Goal: Information Seeking & Learning: Learn about a topic

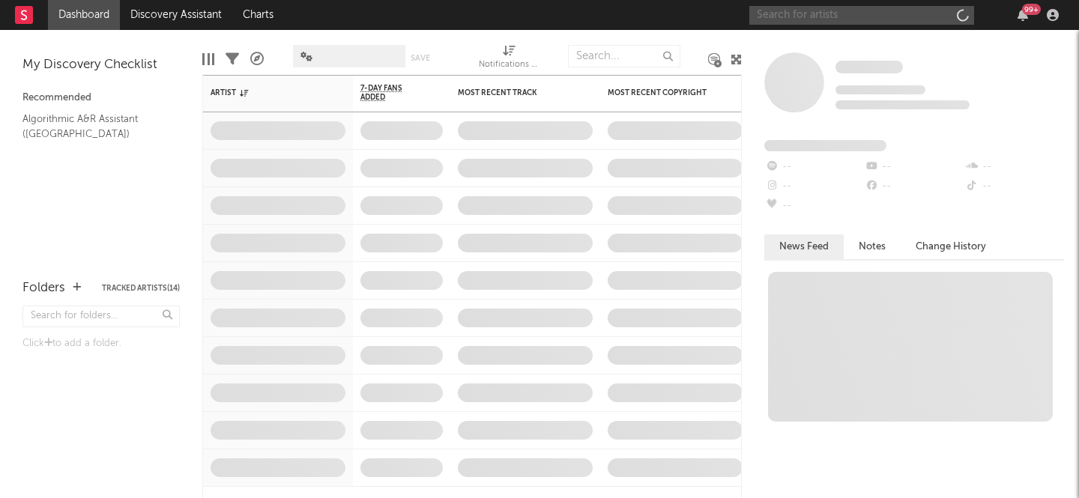
click at [884, 9] on input "text" at bounding box center [861, 15] width 225 height 19
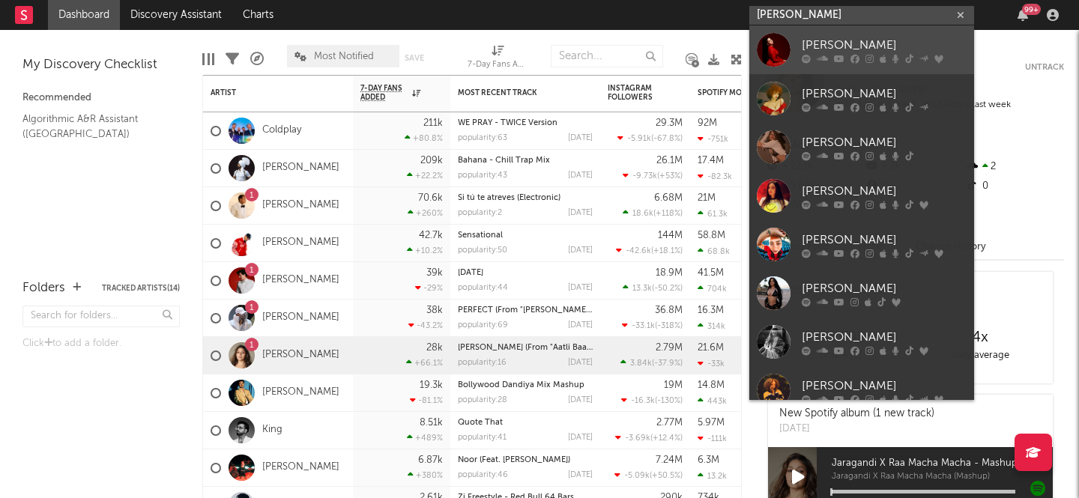
type input "[PERSON_NAME]"
click at [924, 34] on link "[PERSON_NAME]" at bounding box center [861, 49] width 225 height 49
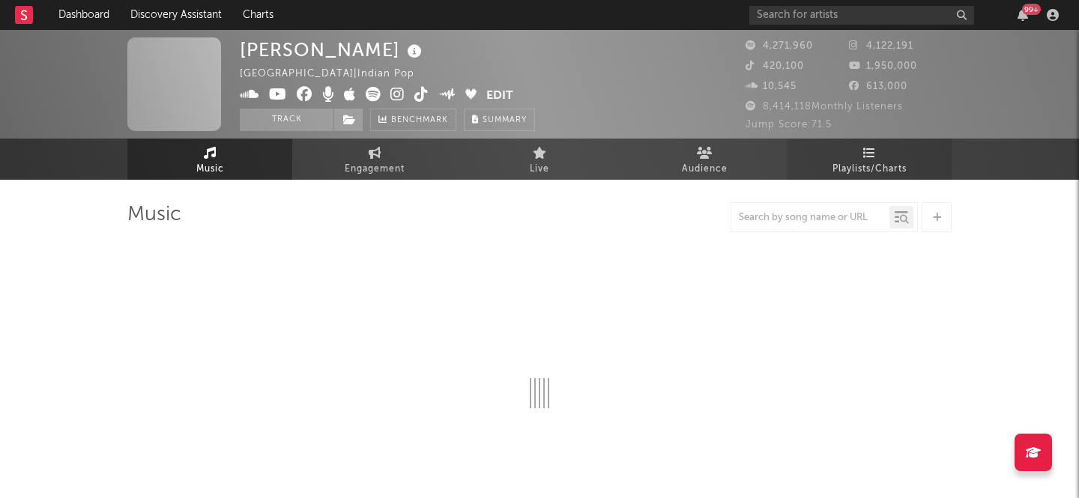
click at [848, 167] on span "Playlists/Charts" at bounding box center [869, 169] width 74 height 18
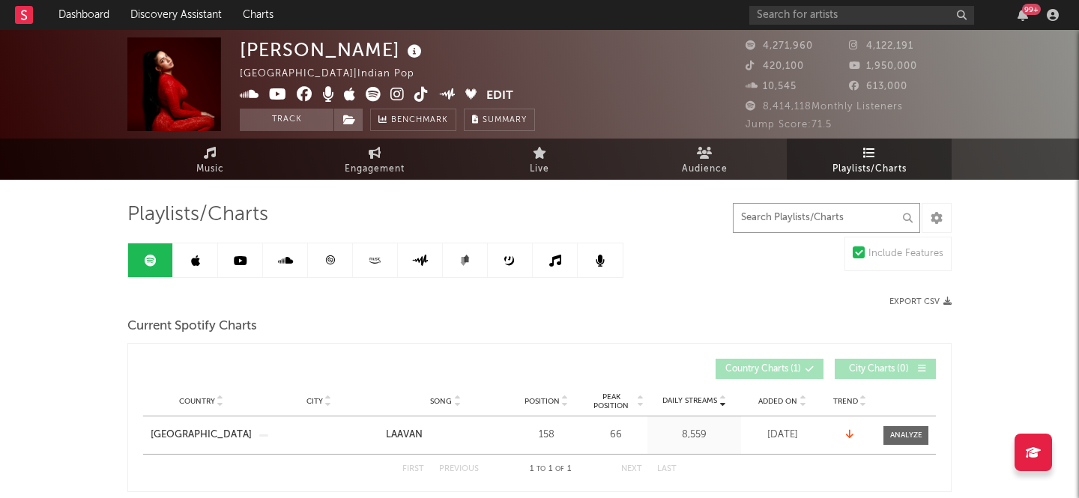
click at [787, 217] on input "text" at bounding box center [826, 218] width 187 height 30
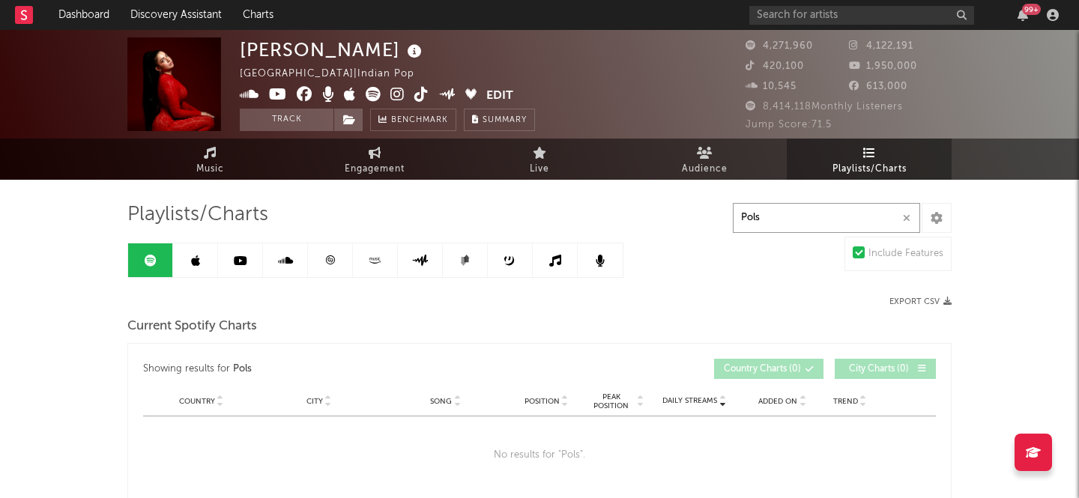
type input "Pols"
click at [247, 270] on link at bounding box center [240, 260] width 45 height 34
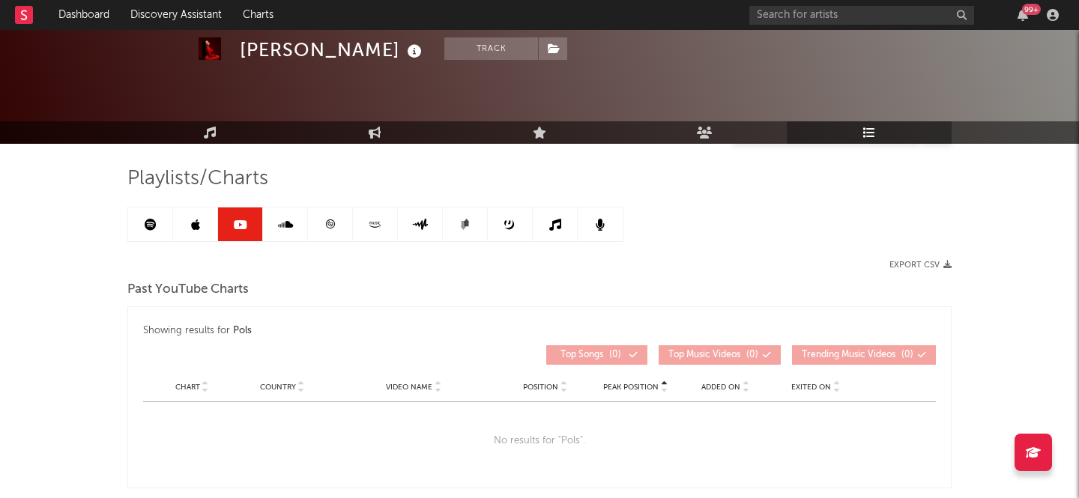
scroll to position [97, 0]
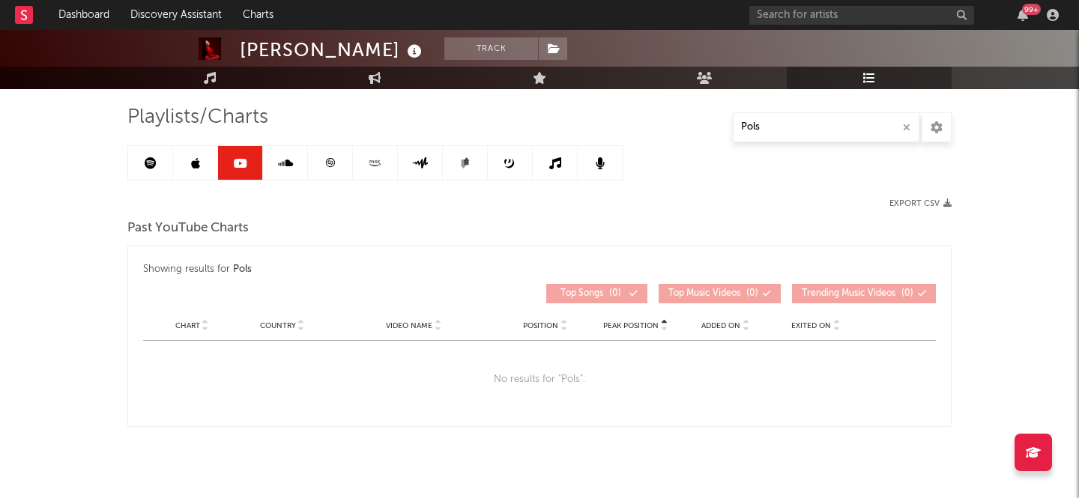
click at [196, 169] on link at bounding box center [195, 163] width 45 height 34
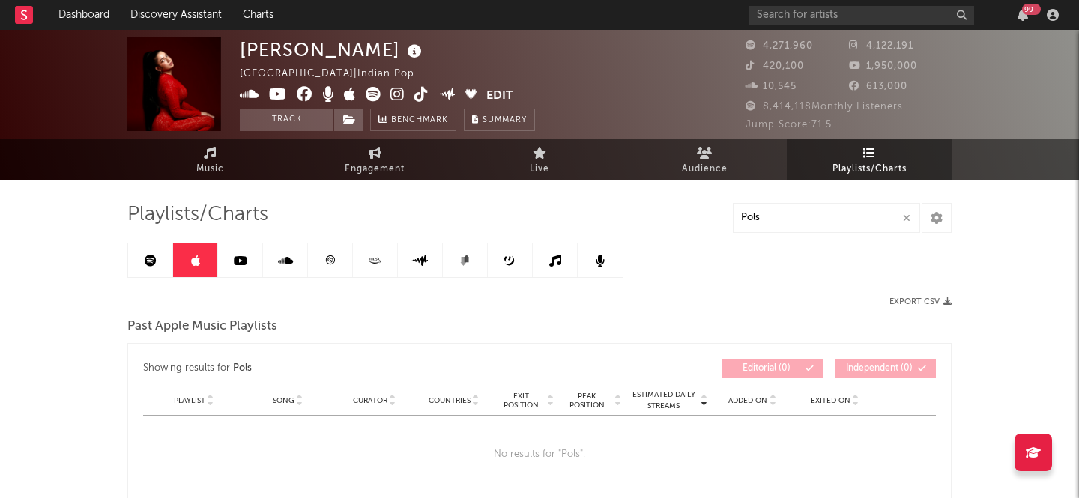
click at [342, 259] on link at bounding box center [330, 260] width 45 height 34
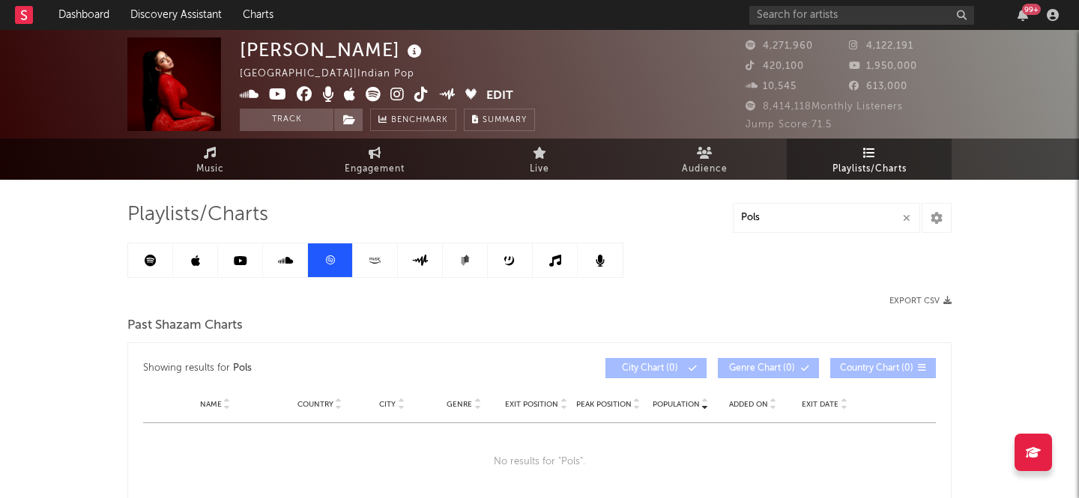
click at [375, 261] on icon at bounding box center [374, 260] width 17 height 11
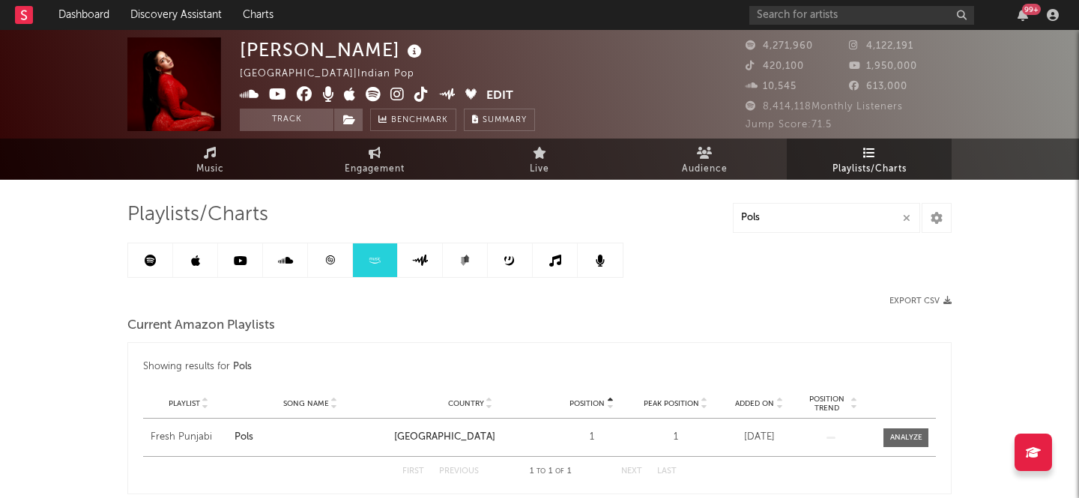
drag, startPoint x: 149, startPoint y: 258, endPoint x: 186, endPoint y: 249, distance: 37.8
click at [149, 258] on icon at bounding box center [151, 261] width 12 height 12
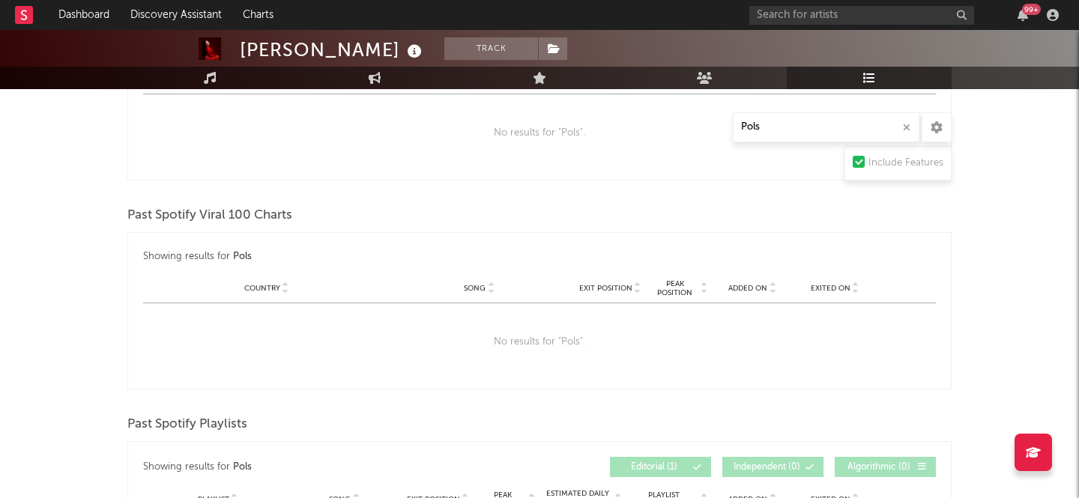
scroll to position [1253, 0]
